Goal: Consume media (video, audio)

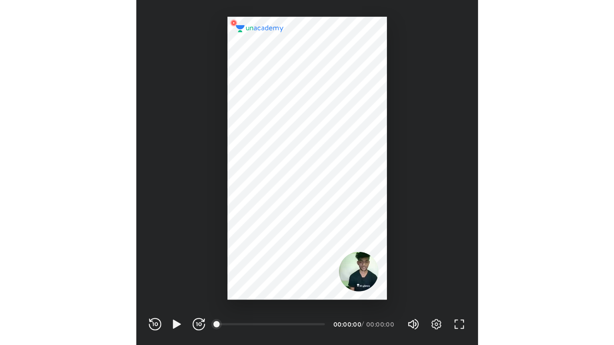
scroll to position [265, 262]
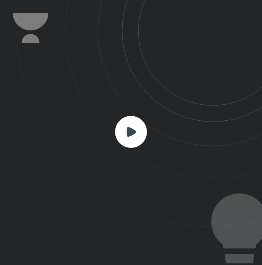
click at [128, 133] on icon at bounding box center [132, 132] width 10 height 10
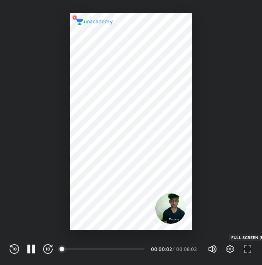
click at [245, 247] on icon "button" at bounding box center [248, 249] width 10 height 10
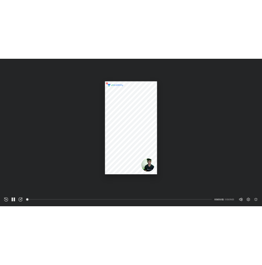
scroll to position [345, 614]
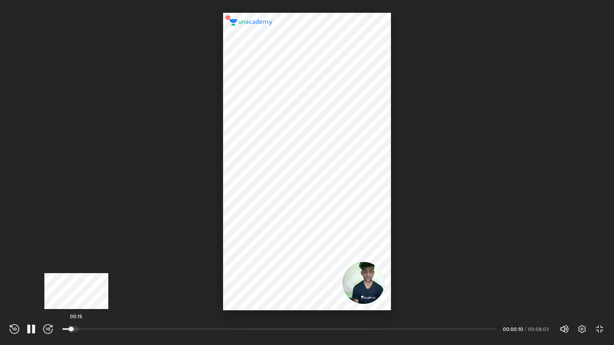
click at [76, 265] on div at bounding box center [75, 329] width 6 height 6
click at [82, 265] on div at bounding box center [80, 329] width 6 height 6
click at [90, 265] on div at bounding box center [89, 329] width 6 height 6
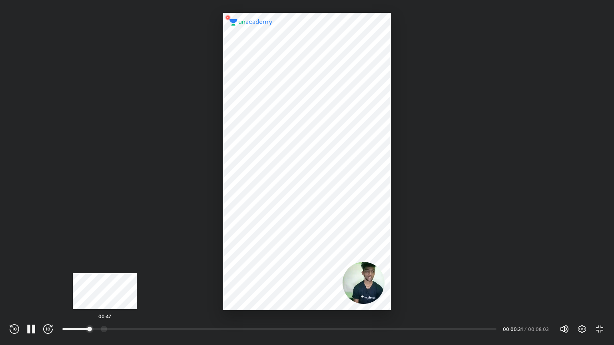
click at [105, 265] on div at bounding box center [104, 329] width 6 height 6
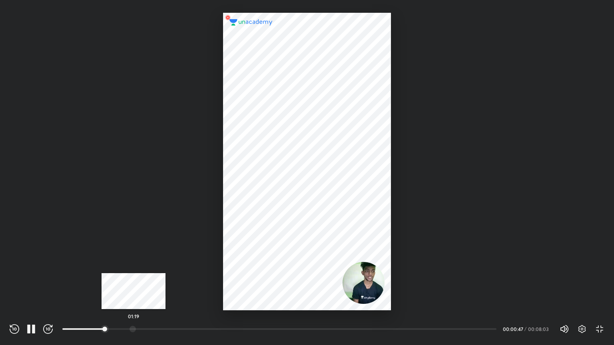
click at [134, 265] on div at bounding box center [133, 329] width 6 height 6
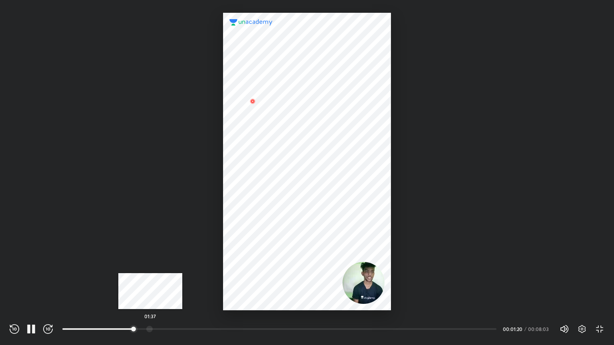
click at [150, 265] on div "01:37" at bounding box center [279, 329] width 434 height 8
click at [157, 265] on div at bounding box center [156, 329] width 6 height 6
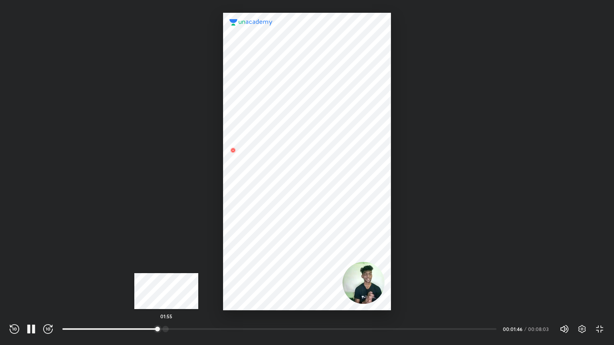
click at [166, 265] on div at bounding box center [165, 329] width 6 height 6
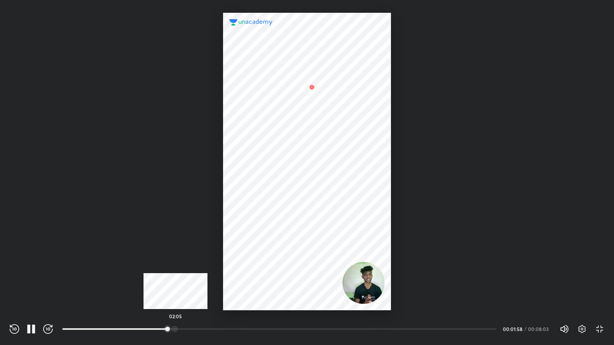
click at [175, 265] on div at bounding box center [174, 329] width 6 height 6
click at [184, 265] on div at bounding box center [183, 329] width 6 height 6
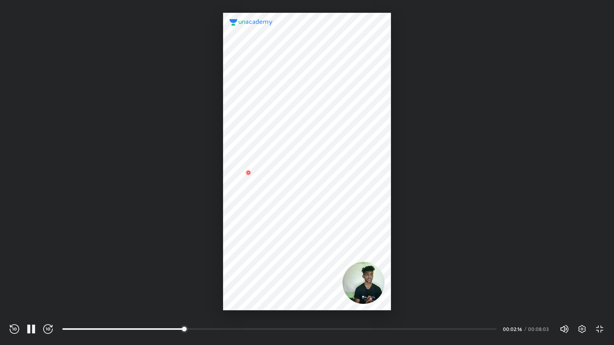
click at [192, 265] on div "02:24" at bounding box center [282, 330] width 440 height 10
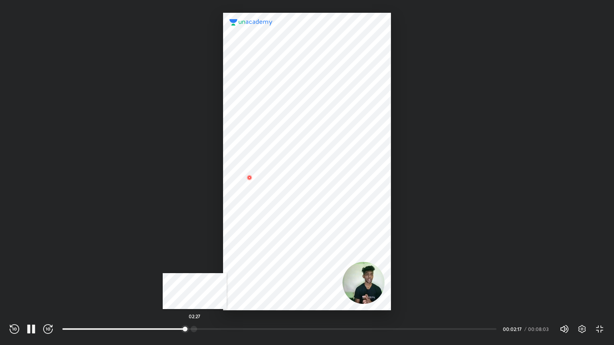
click at [195, 265] on div at bounding box center [194, 329] width 6 height 6
click at [207, 265] on div at bounding box center [206, 329] width 6 height 6
click at [220, 265] on div at bounding box center [218, 329] width 6 height 6
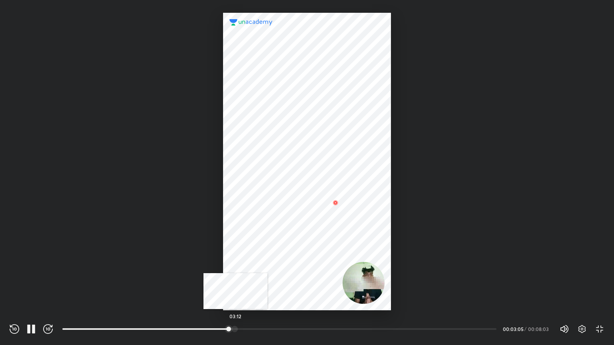
click at [235, 265] on div at bounding box center [234, 329] width 6 height 6
click at [245, 265] on div at bounding box center [244, 329] width 6 height 6
click at [256, 265] on div at bounding box center [254, 329] width 6 height 6
click at [262, 265] on div at bounding box center [264, 329] width 6 height 6
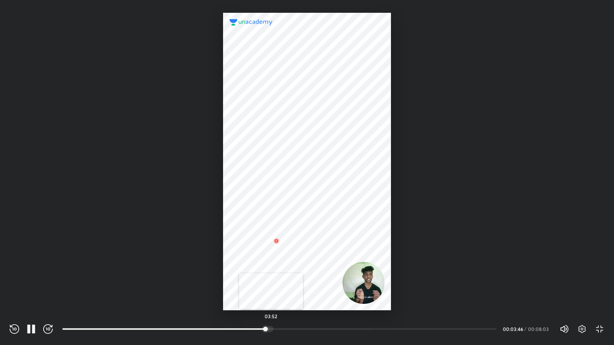
click at [262, 265] on div at bounding box center [270, 329] width 6 height 6
click at [262, 265] on div at bounding box center [292, 329] width 6 height 6
click at [262, 265] on div at bounding box center [298, 329] width 6 height 6
click at [262, 265] on div at bounding box center [306, 329] width 6 height 6
click at [262, 265] on div "04:40" at bounding box center [279, 329] width 434 height 8
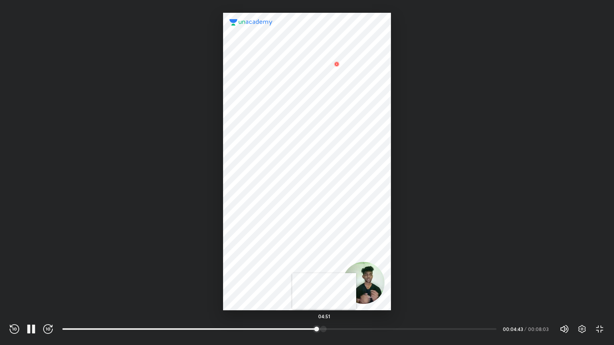
click at [262, 265] on div at bounding box center [323, 329] width 6 height 6
click at [262, 265] on div at bounding box center [332, 329] width 6 height 6
click at [33, 265] on icon "button" at bounding box center [33, 329] width 3 height 9
click at [30, 265] on div "REWIND (J) PLAY (K) FORWARD (L) 01:33 00:05:04 / 00:08:03 Volume (M) 100% Setti…" at bounding box center [307, 329] width 595 height 12
click at [36, 265] on div "REWIND (J) PLAY (K) FORWARD (L)" at bounding box center [31, 330] width 43 height 10
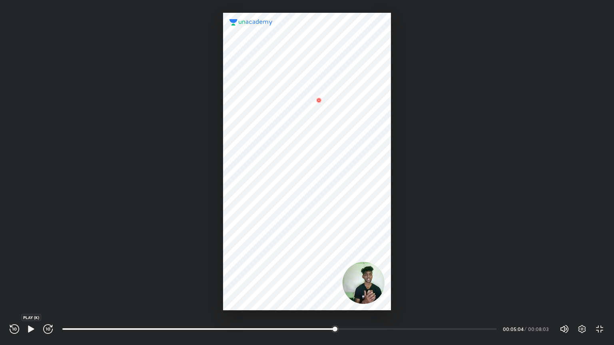
click at [32, 265] on icon "button" at bounding box center [31, 329] width 6 height 7
click at [262, 265] on div at bounding box center [341, 329] width 6 height 6
click at [262, 265] on div at bounding box center [350, 329] width 6 height 6
click at [262, 265] on div at bounding box center [360, 329] width 6 height 6
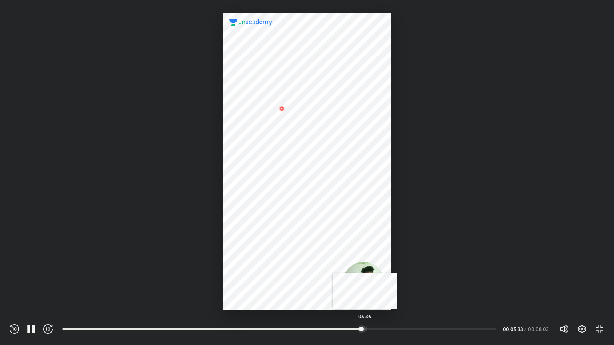
click at [262, 265] on div at bounding box center [364, 329] width 6 height 6
click at [262, 265] on div at bounding box center [372, 329] width 6 height 6
click at [262, 265] on div at bounding box center [379, 329] width 6 height 6
click at [262, 265] on div at bounding box center [384, 329] width 6 height 6
click at [262, 265] on div at bounding box center [386, 329] width 6 height 6
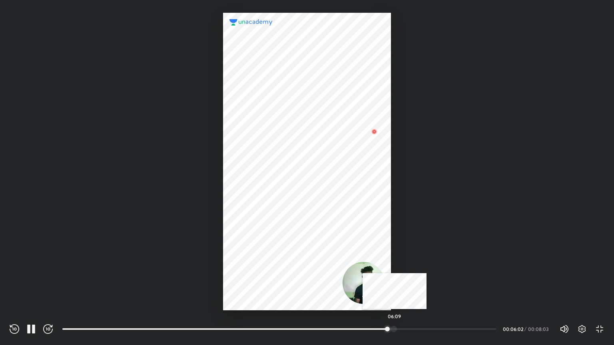
click at [262, 265] on div at bounding box center [394, 329] width 6 height 6
click at [262, 265] on div at bounding box center [402, 329] width 6 height 6
click at [262, 265] on div at bounding box center [408, 329] width 6 height 6
click at [262, 265] on div at bounding box center [413, 329] width 6 height 6
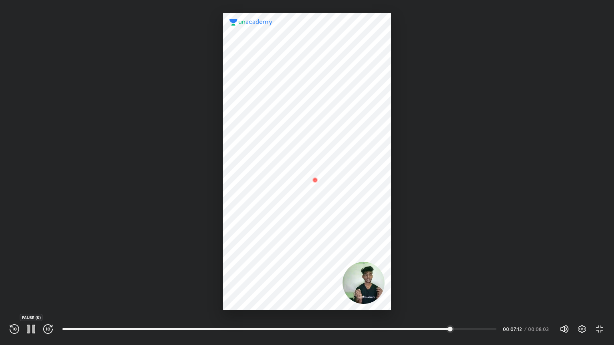
click at [35, 265] on icon "button" at bounding box center [31, 330] width 10 height 10
click at [262, 265] on icon "button" at bounding box center [600, 330] width 10 height 10
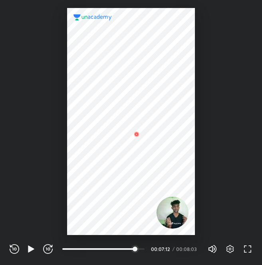
scroll to position [265, 262]
